Goal: Task Accomplishment & Management: Use online tool/utility

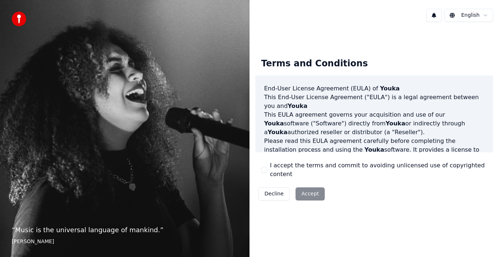
click at [267, 167] on div "I accept the terms and commit to avoiding unlicensed use of copyrighted content" at bounding box center [374, 170] width 226 height 18
click at [267, 171] on div "I accept the terms and commit to avoiding unlicensed use of copyrighted content" at bounding box center [374, 170] width 226 height 18
click at [264, 172] on button "I accept the terms and commit to avoiding unlicensed use of copyrighted content" at bounding box center [264, 170] width 6 height 6
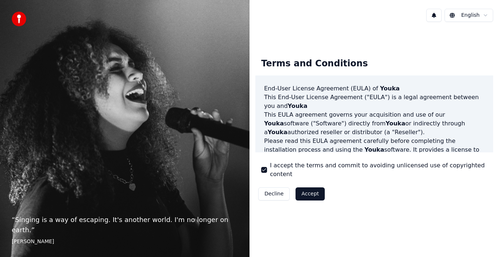
click at [303, 188] on button "Accept" at bounding box center [309, 194] width 29 height 13
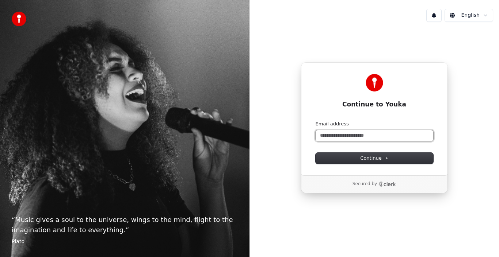
click at [334, 140] on input "Email address" at bounding box center [374, 135] width 118 height 11
click at [313, 141] on div "Continue to Youka Continue with Google or Email address Continue" at bounding box center [374, 118] width 147 height 113
click at [332, 129] on div "Email address" at bounding box center [374, 131] width 118 height 20
click at [331, 133] on input "Email address" at bounding box center [374, 135] width 118 height 11
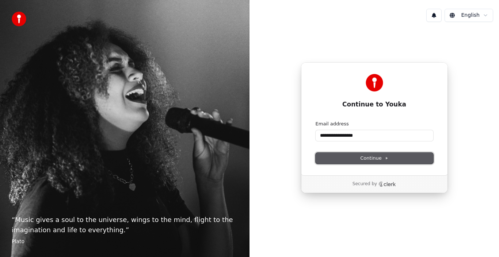
click at [344, 158] on button "Continue" at bounding box center [374, 158] width 118 height 11
type input "**********"
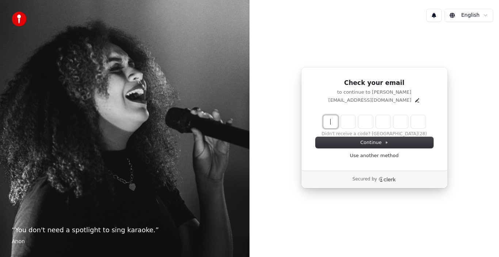
click at [331, 123] on input "Enter verification code" at bounding box center [381, 121] width 117 height 13
type input "******"
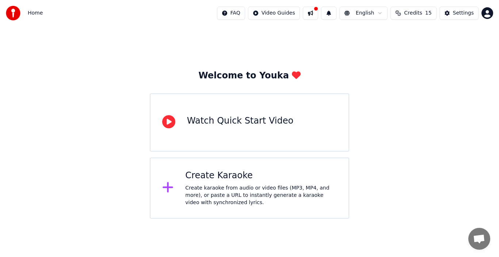
click at [286, 182] on div "Create Karaoke Create karaoke from audio or video files (MP3, MP4, and more), o…" at bounding box center [260, 188] width 151 height 37
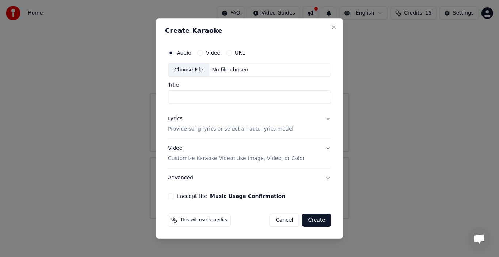
click at [328, 119] on button "Lyrics Provide song lyrics or select an auto lyrics model" at bounding box center [249, 124] width 163 height 29
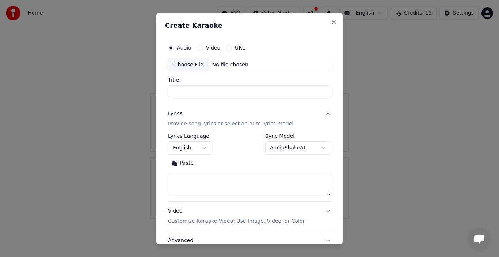
click at [317, 148] on body "**********" at bounding box center [249, 109] width 499 height 219
click at [339, 148] on body "**********" at bounding box center [249, 109] width 499 height 219
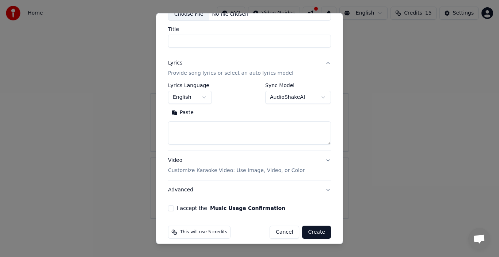
scroll to position [57, 0]
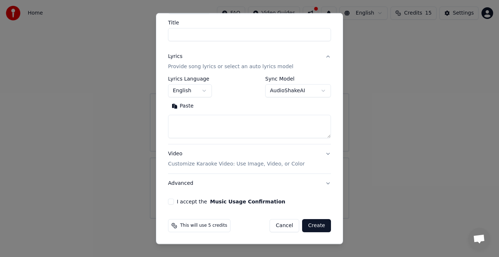
click at [323, 153] on button "Video Customize Karaoke Video: Use Image, Video, or Color" at bounding box center [249, 159] width 163 height 29
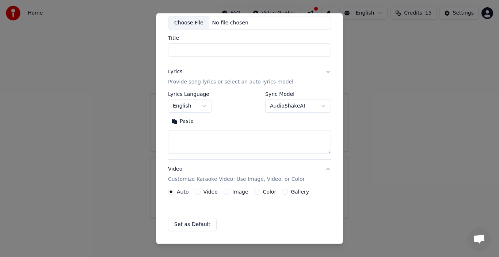
scroll to position [38, 0]
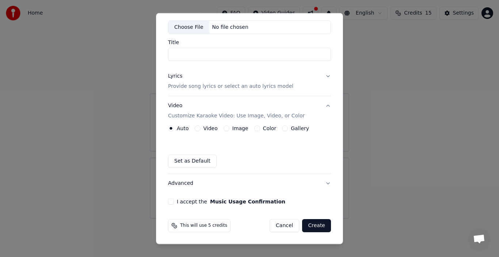
click at [172, 202] on button "I accept the Music Usage Confirmation" at bounding box center [171, 202] width 6 height 6
click at [285, 227] on button "Cancel" at bounding box center [284, 225] width 30 height 13
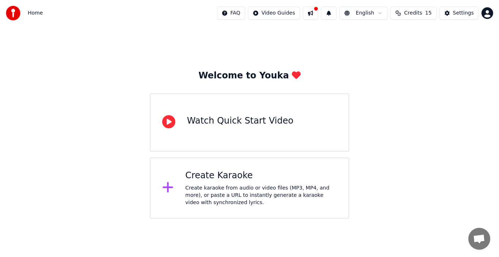
click at [414, 15] on span "Credits" at bounding box center [413, 12] width 18 height 7
click at [414, 13] on span "Credits" at bounding box center [413, 12] width 18 height 7
click at [415, 17] on button "Credits 15" at bounding box center [413, 13] width 46 height 13
click at [412, 68] on button "Refresh" at bounding box center [417, 67] width 38 height 13
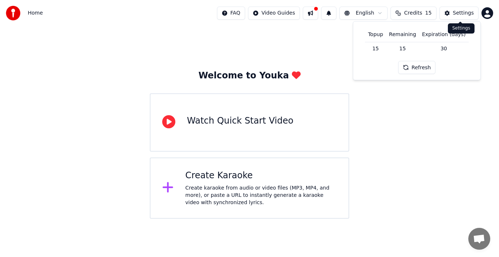
click at [454, 14] on div "Settings" at bounding box center [463, 12] width 21 height 7
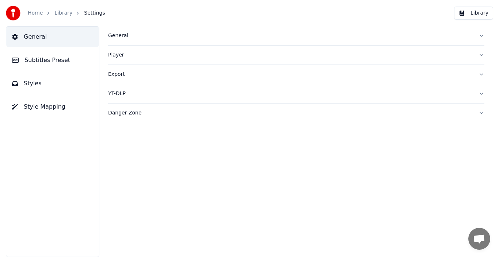
click at [35, 13] on link "Home" at bounding box center [35, 12] width 15 height 7
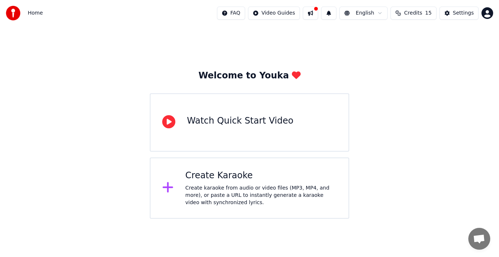
click at [487, 12] on html "Home FAQ Video Guides English Credits 15 Settings Welcome to Youka Watch Quick …" at bounding box center [249, 109] width 499 height 219
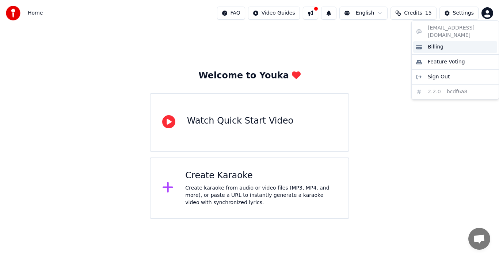
click at [447, 41] on div "Billing" at bounding box center [455, 47] width 84 height 12
click at [488, 15] on html "Home FAQ Video Guides English Credits 15 Settings Welcome to Youka Watch Quick …" at bounding box center [249, 109] width 499 height 219
click at [443, 41] on div "Billing" at bounding box center [455, 47] width 84 height 12
